Goal: Check status

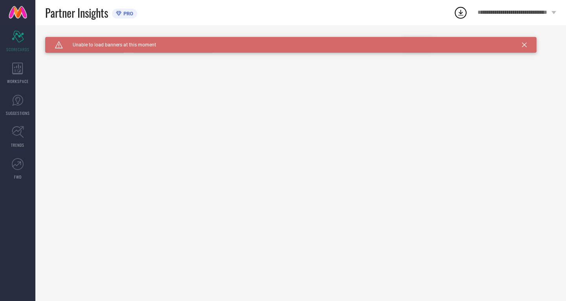
type input "All"
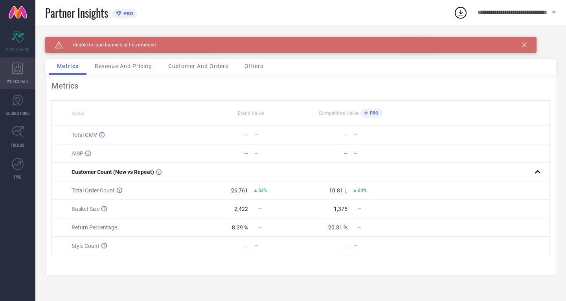
click at [18, 71] on icon at bounding box center [17, 68] width 11 height 12
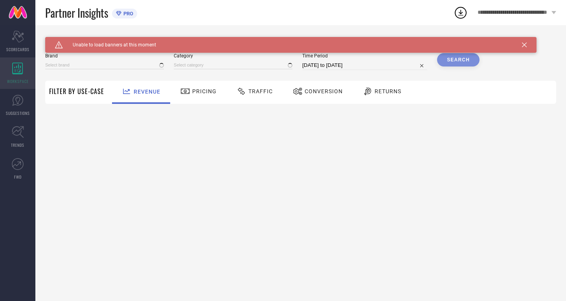
type input "MIRAGGIO"
type input "All"
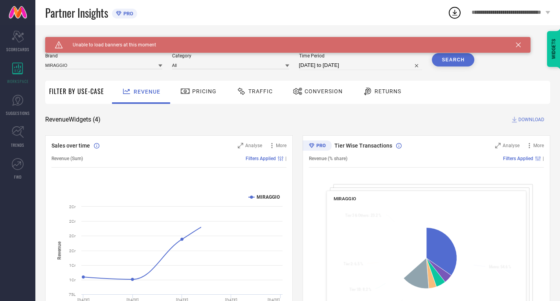
click at [256, 91] on span "Traffic" at bounding box center [260, 91] width 24 height 6
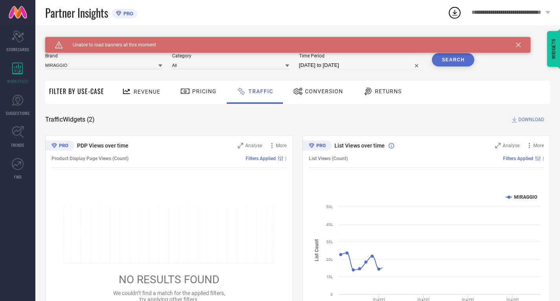
select select "8"
select select "2025"
select select "9"
select select "2025"
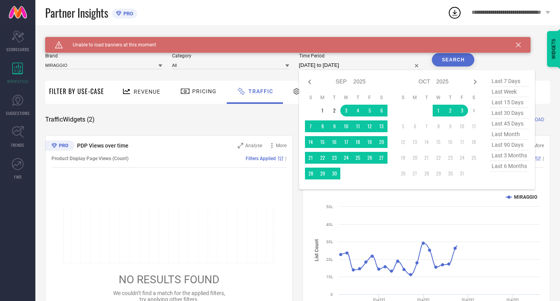
click at [336, 65] on input "03-09-2025 to 03-10-2025" at bounding box center [360, 65] width 123 height 9
click at [324, 108] on td "1" at bounding box center [323, 111] width 12 height 12
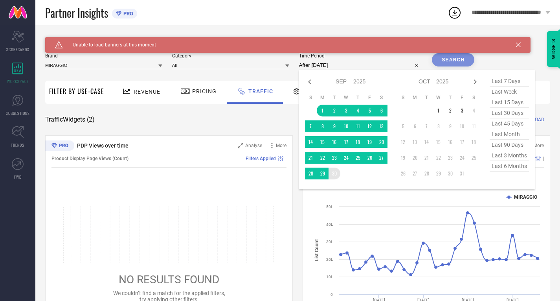
type input "01-09-2025 to 30-09-2025"
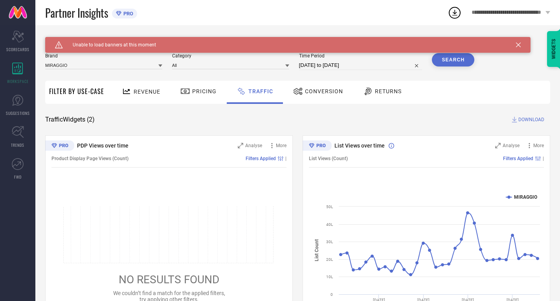
click at [451, 60] on button "Search" at bounding box center [453, 59] width 42 height 13
